Goal: Task Accomplishment & Management: Use online tool/utility

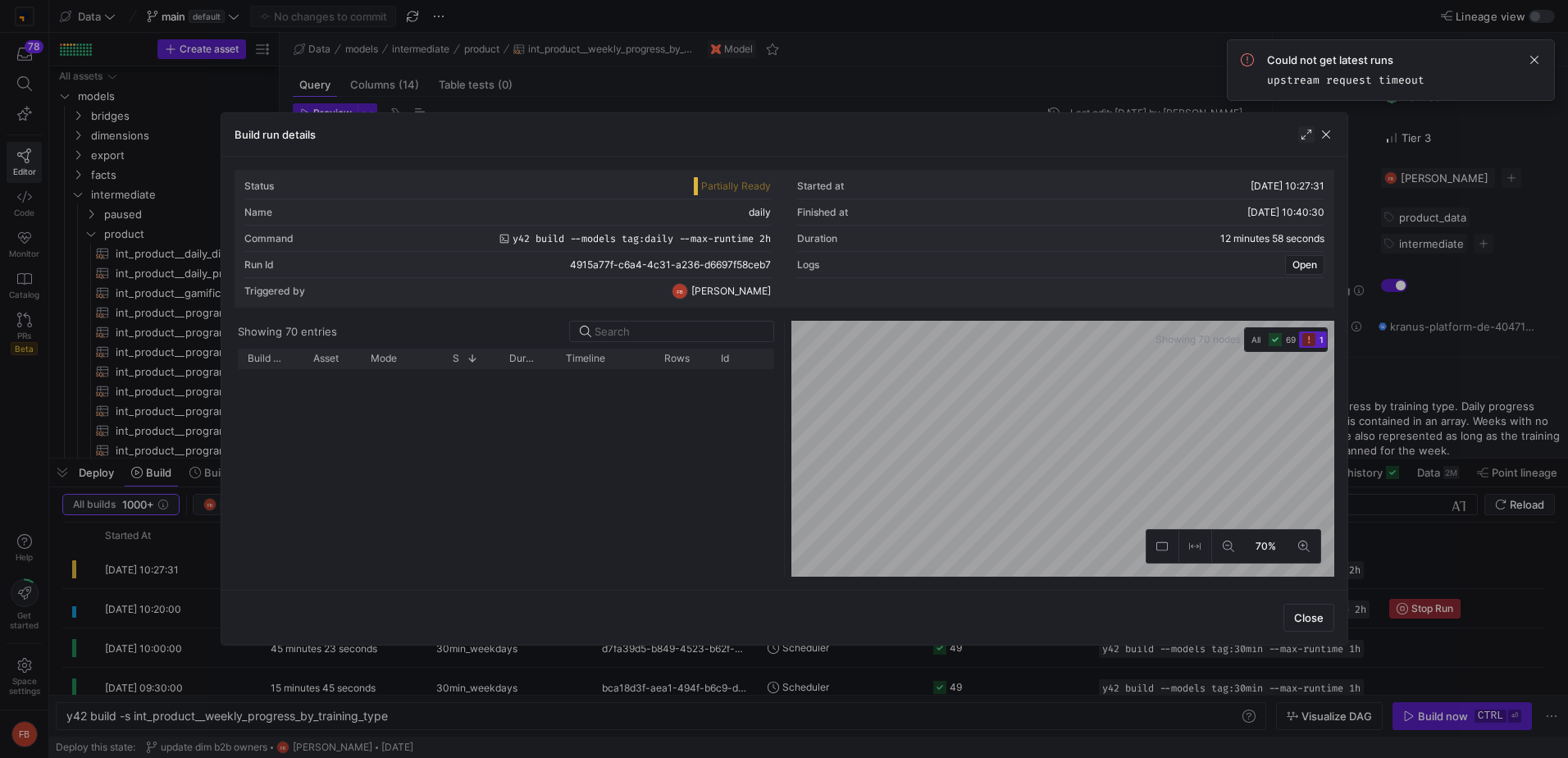
scroll to position [859, 0]
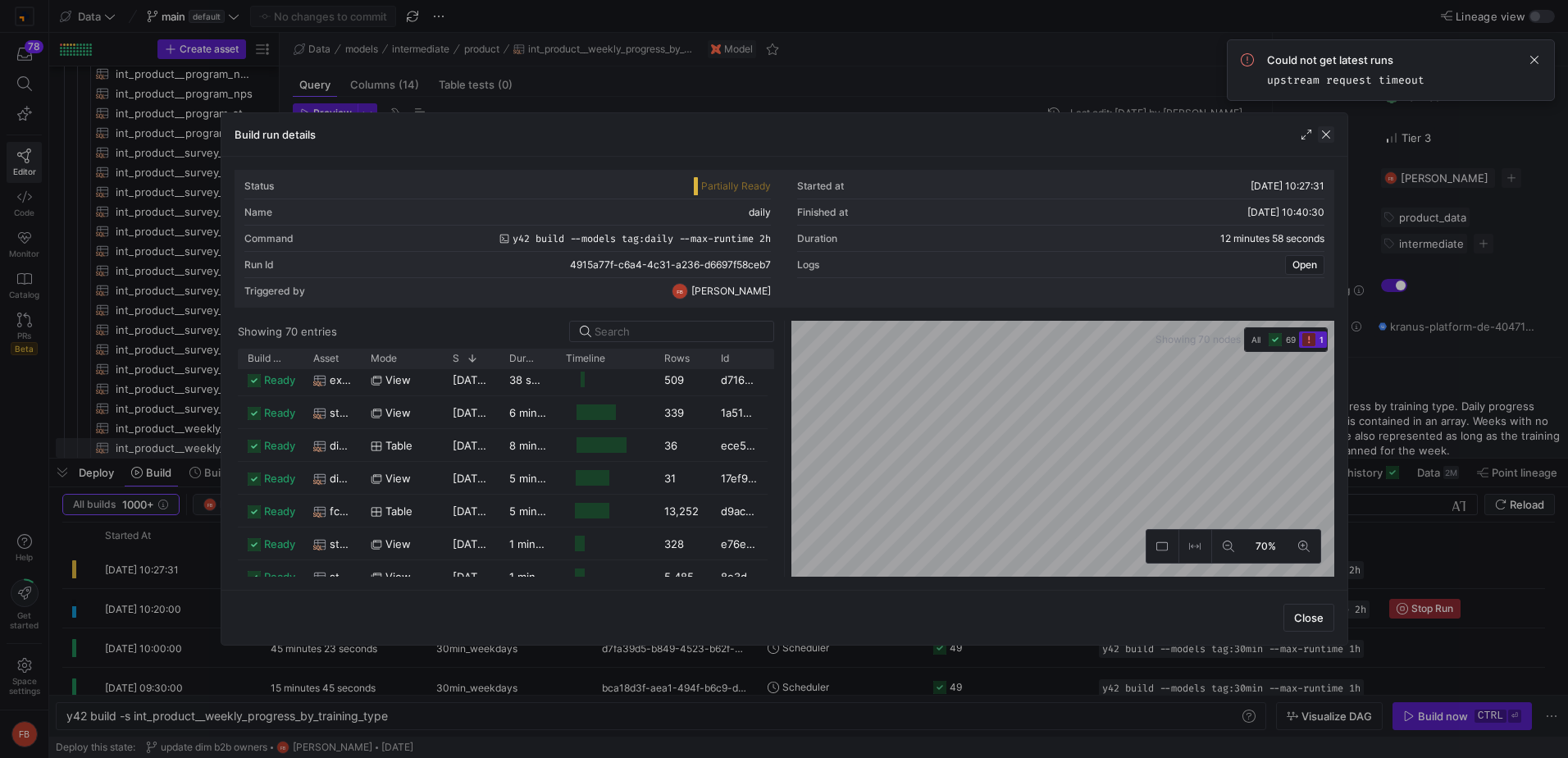
click at [1323, 130] on span "button" at bounding box center [1326, 135] width 17 height 17
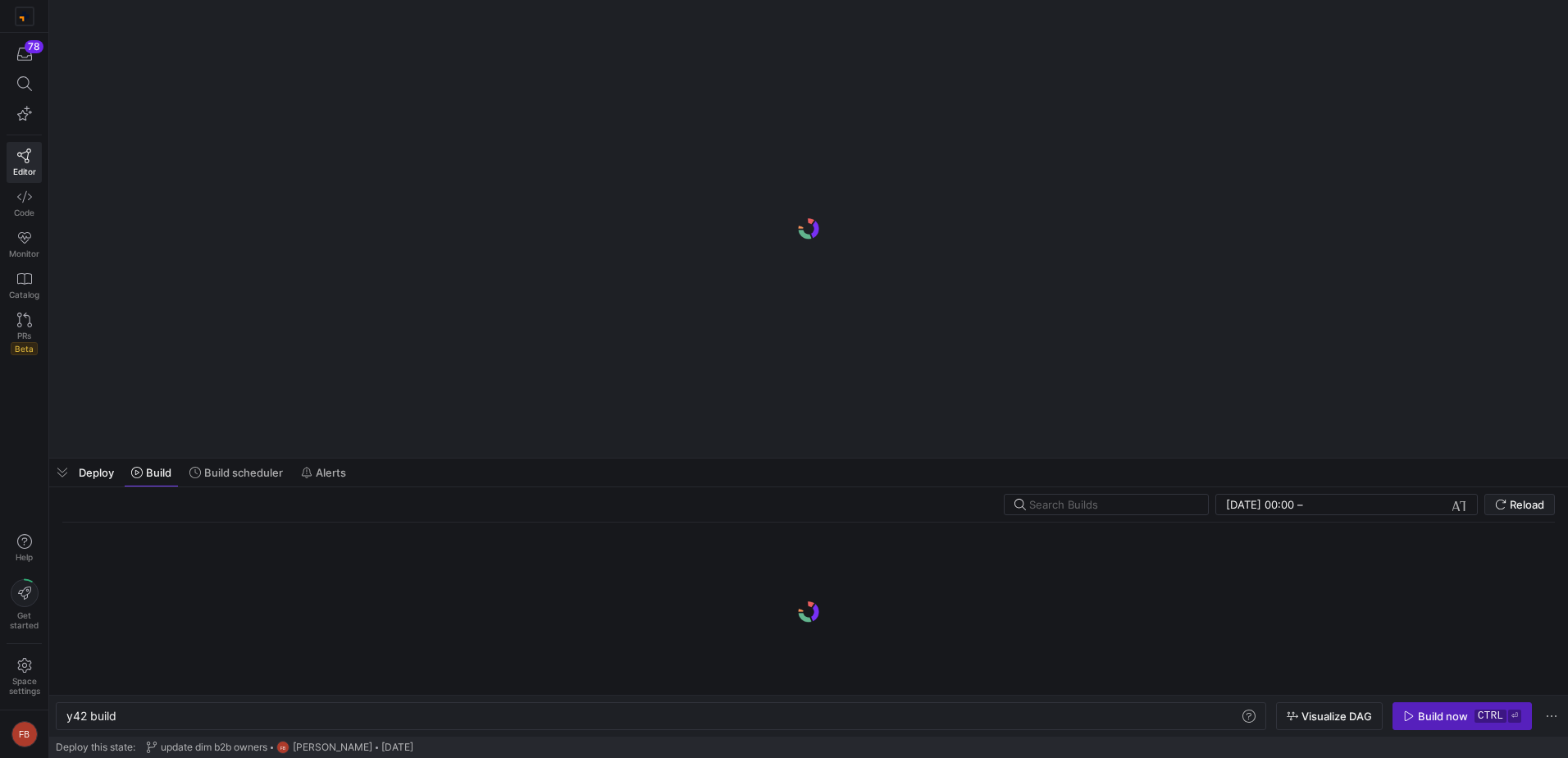
scroll to position [0, 49]
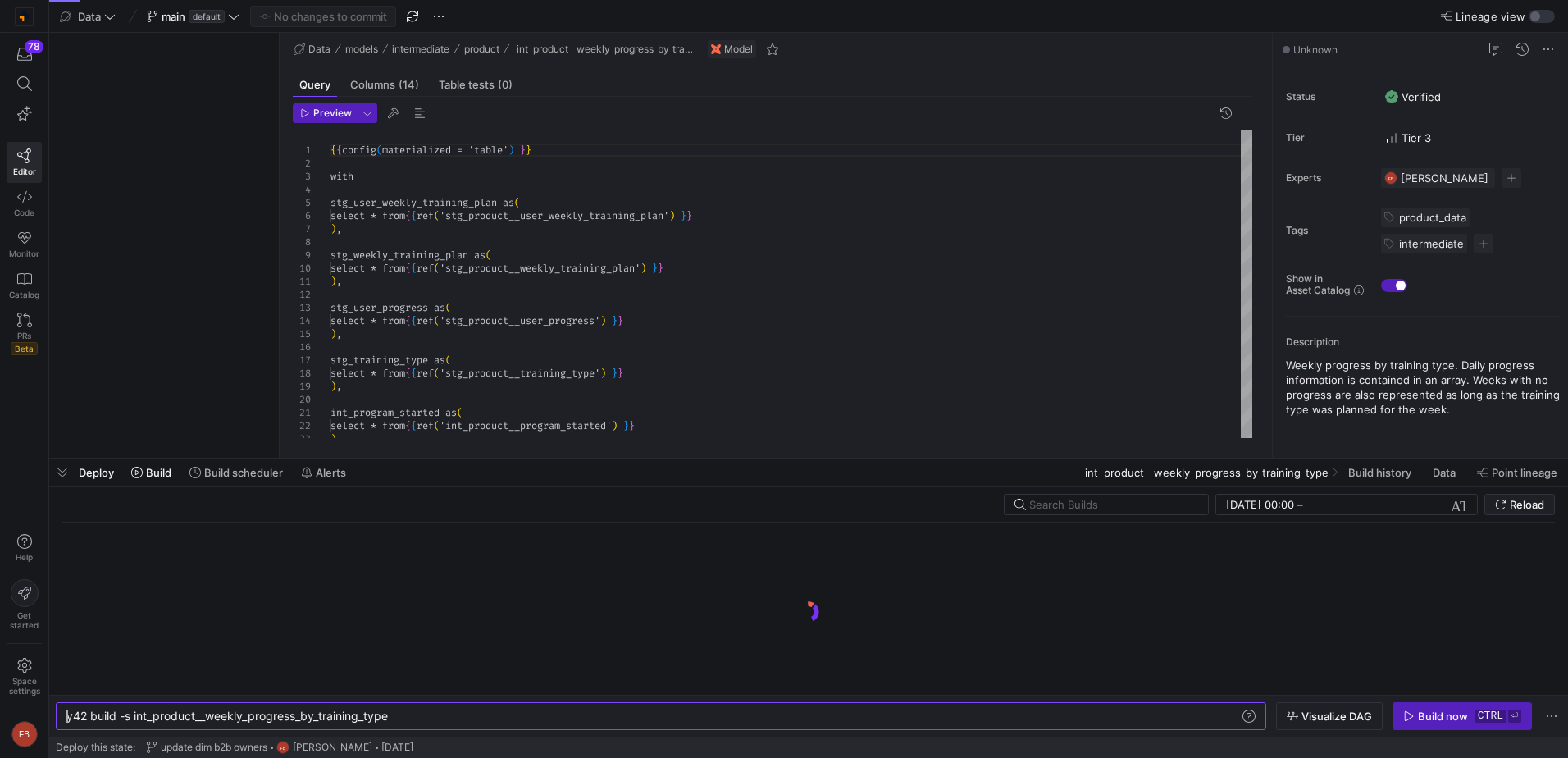
type textarea "y42 build -s int_product__weekly_progress_by_training_type"
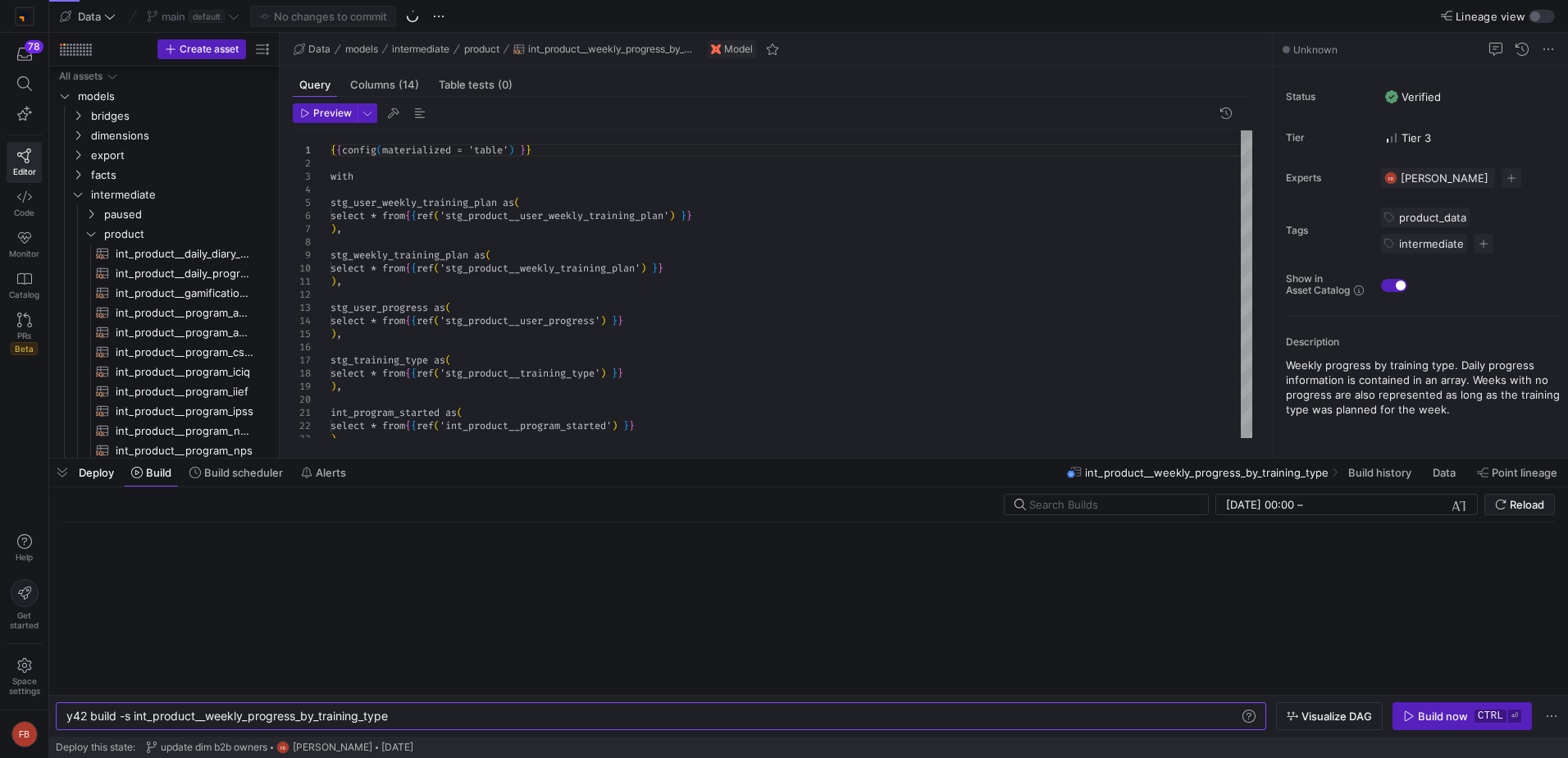
scroll to position [357, 0]
